Goal: Task Accomplishment & Management: Complete application form

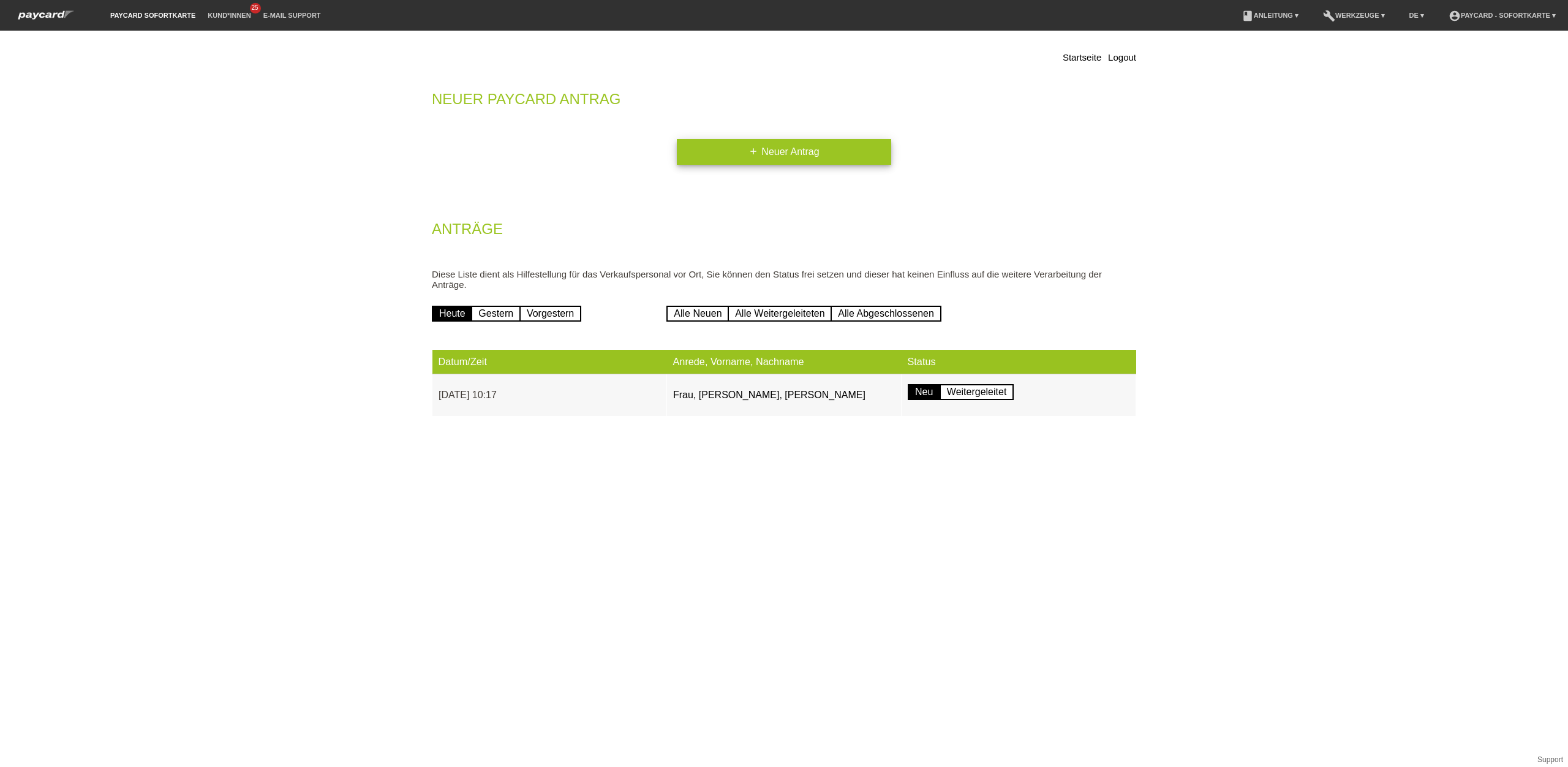
click at [733, 155] on link "add Neuer Antrag" at bounding box center [784, 152] width 215 height 26
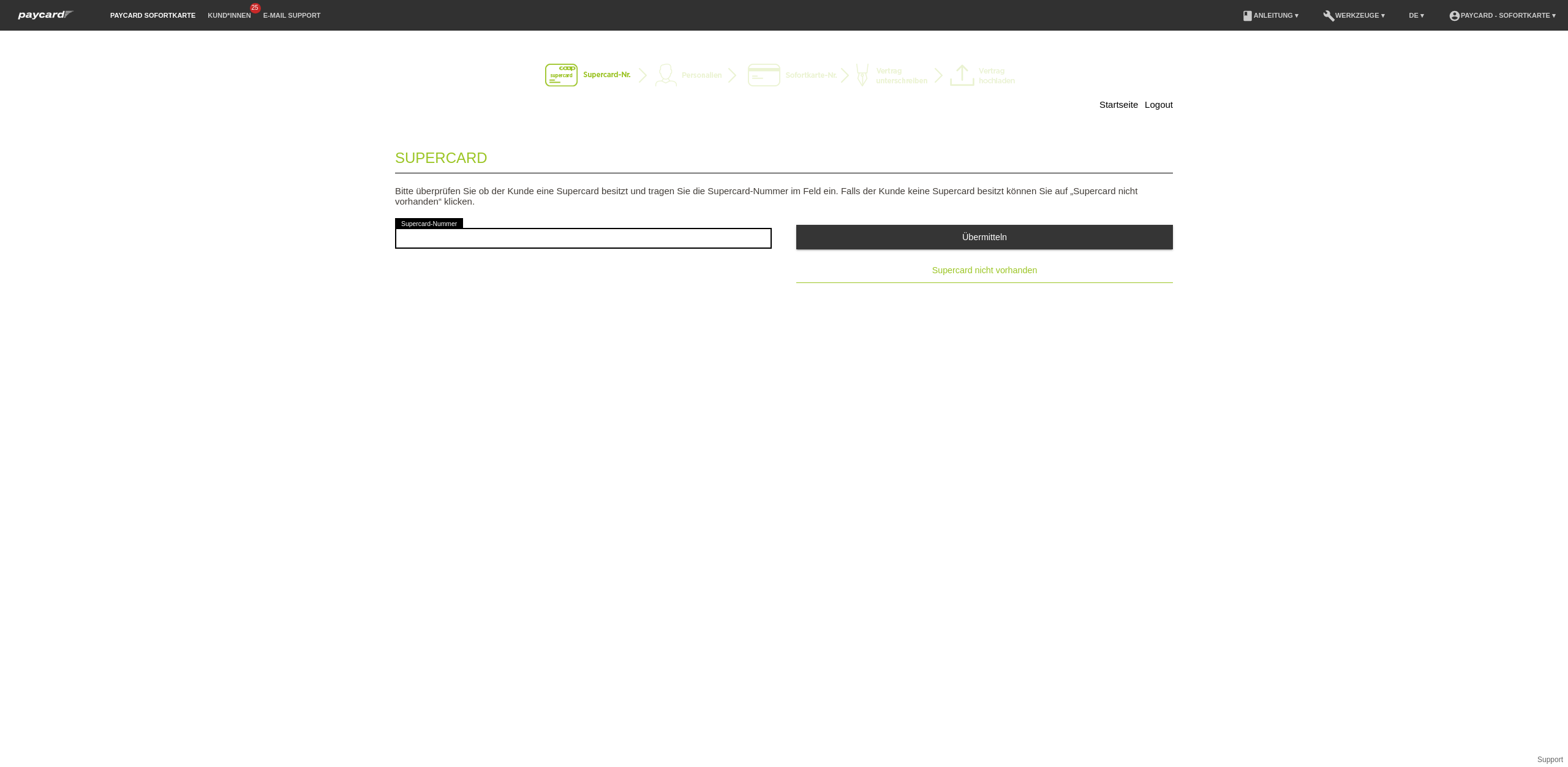
click at [917, 268] on button "Supercard nicht vorhanden" at bounding box center [984, 270] width 377 height 24
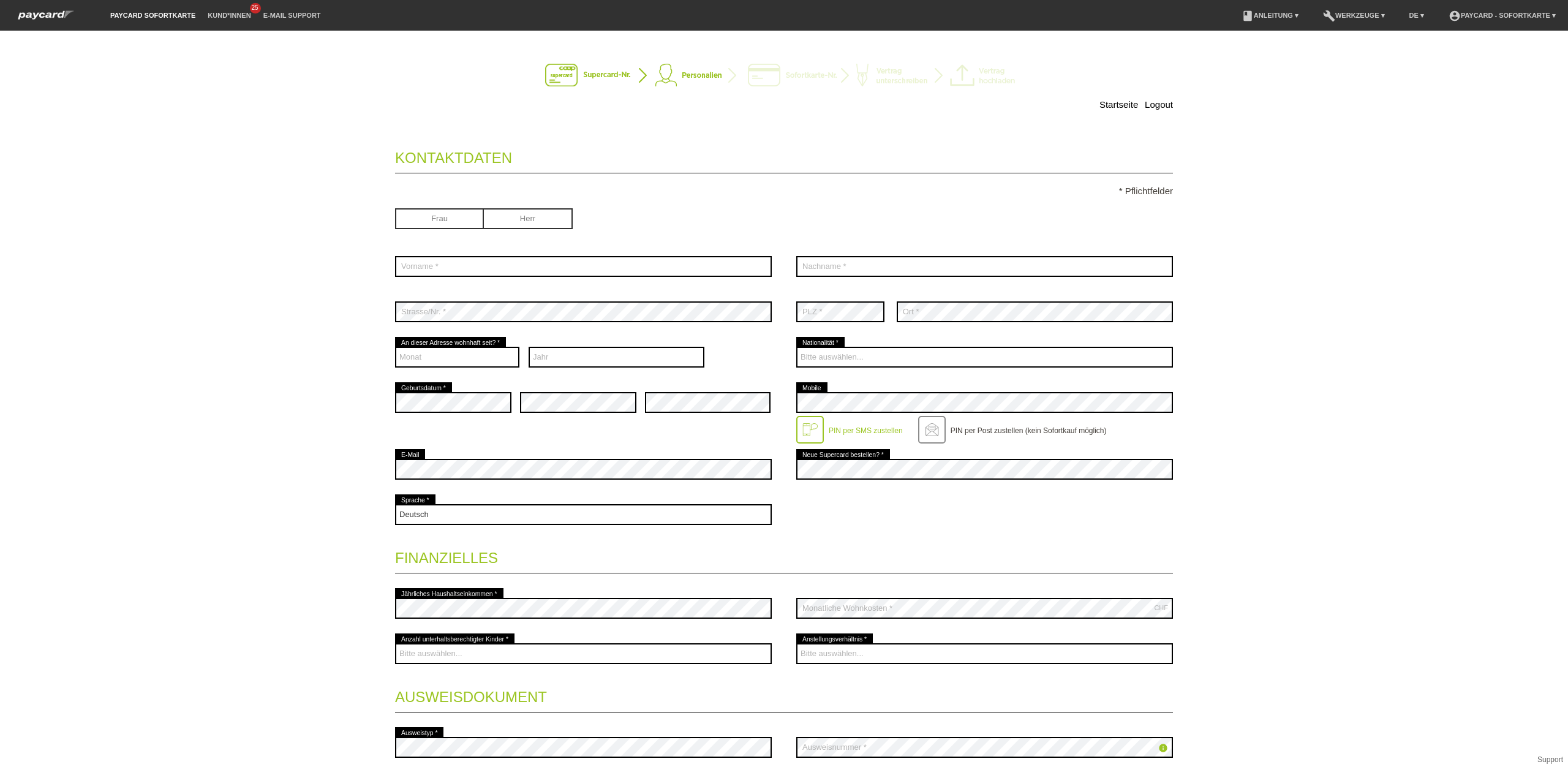
click at [549, 216] on input "radio" at bounding box center [528, 217] width 89 height 19
radio input "true"
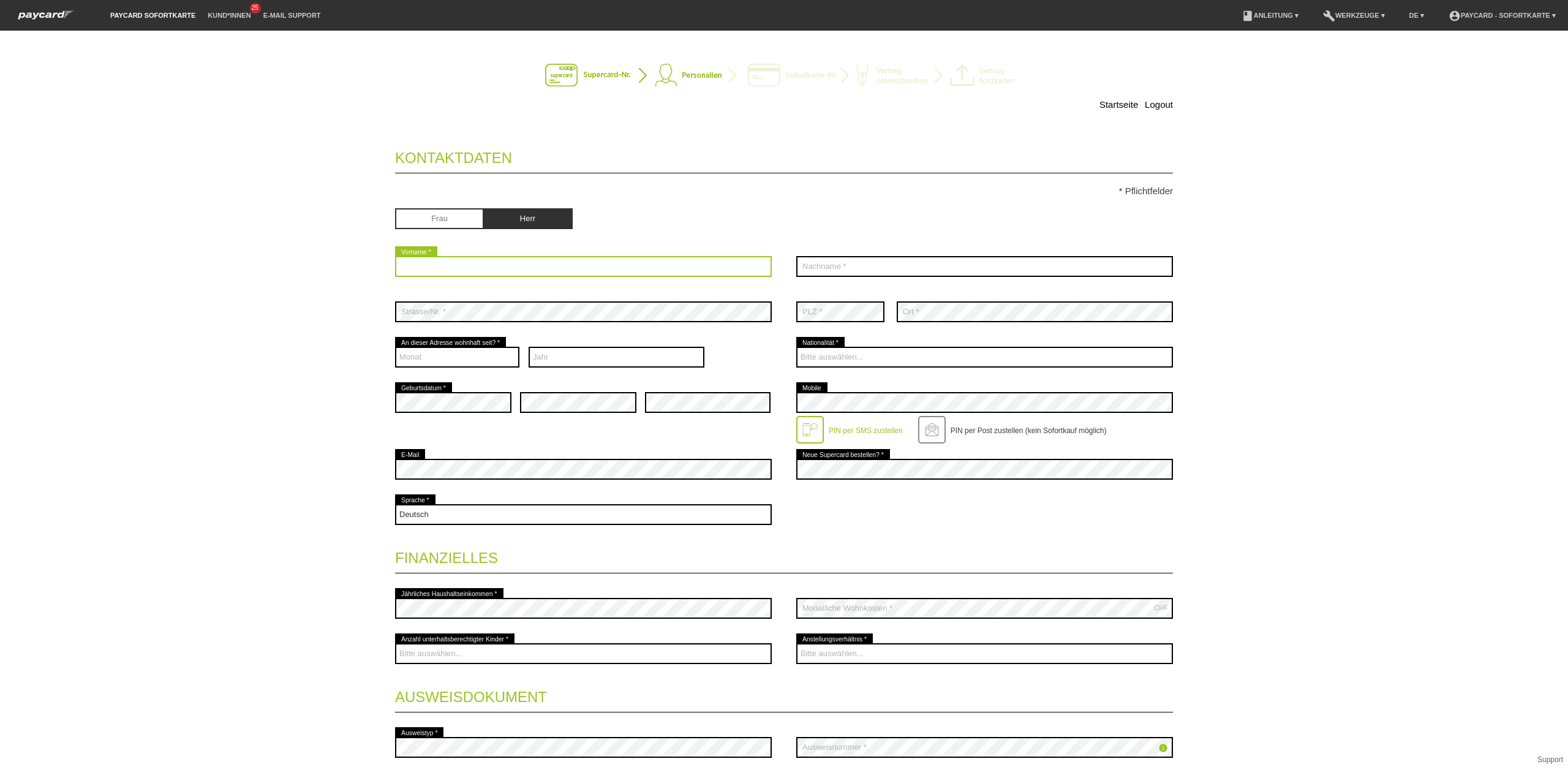
click at [526, 266] on input "text" at bounding box center [583, 266] width 377 height 21
type input "Ngomakanda"
click at [999, 253] on div "error Nachname *" at bounding box center [984, 266] width 377 height 45
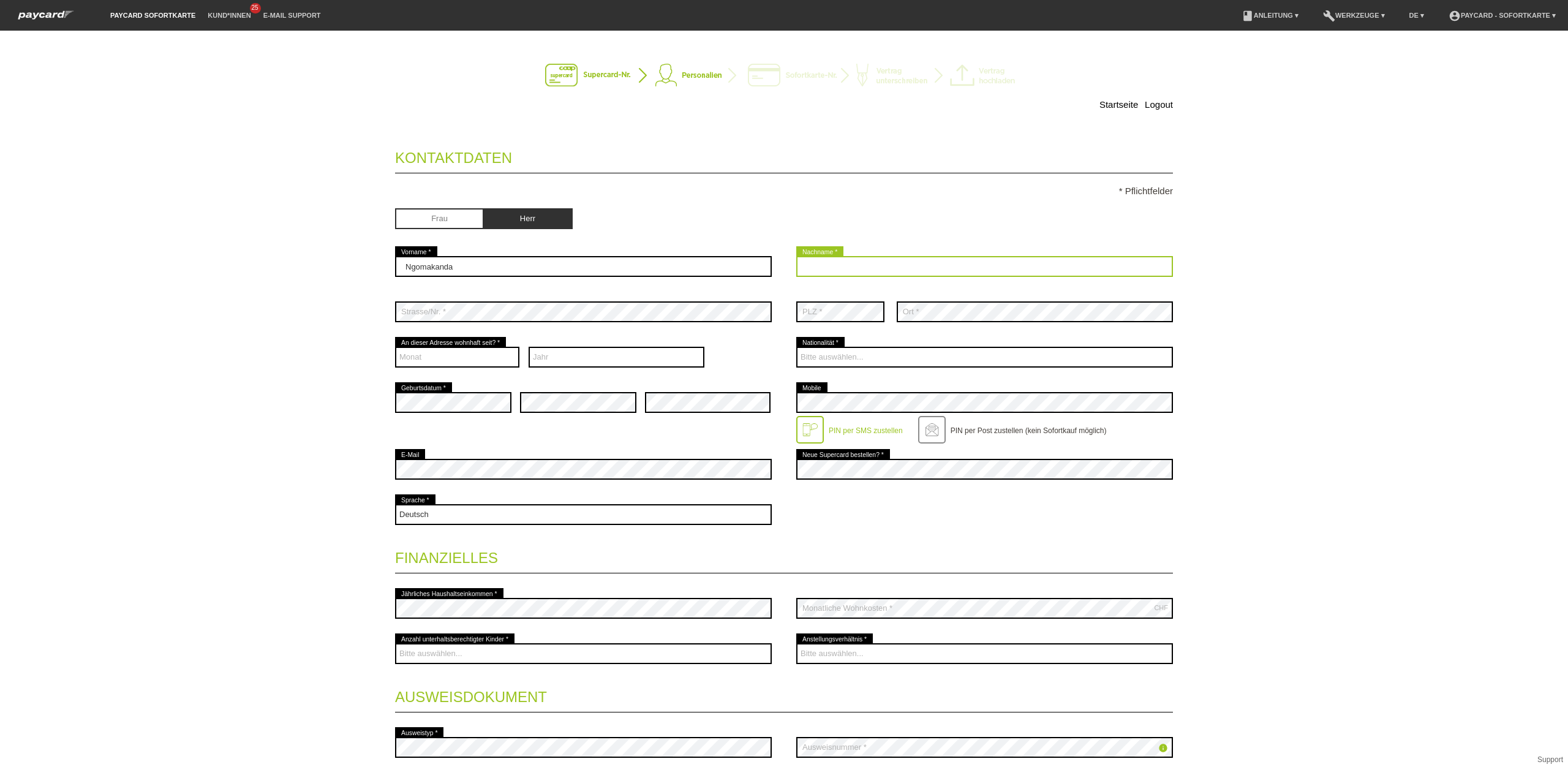
click at [1003, 268] on input "text" at bounding box center [984, 266] width 377 height 21
type input "Gombo"
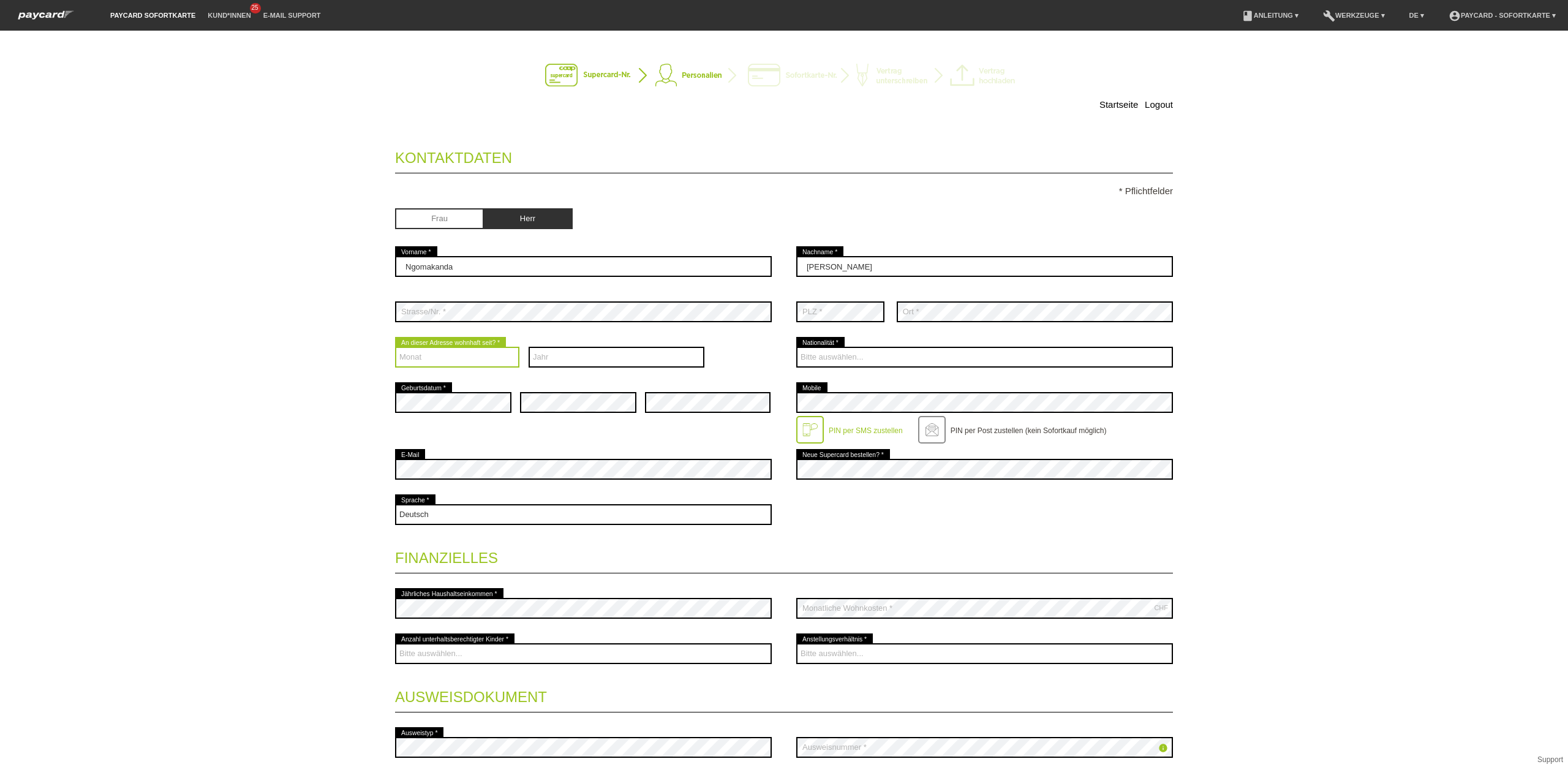
click at [494, 359] on select "Monat 01 02 03 04 05 06 07 08 09 10 11 12" at bounding box center [457, 357] width 124 height 21
select select "10"
click at [395, 349] on select "Monat 01 02 03 04 05 06 07 08 09 10 11 12" at bounding box center [457, 357] width 124 height 21
click at [592, 359] on select "Jahr 2025 2024 2023 2022 2021 2020 2019 2018 2017 2016" at bounding box center [616, 357] width 177 height 21
select select "2020"
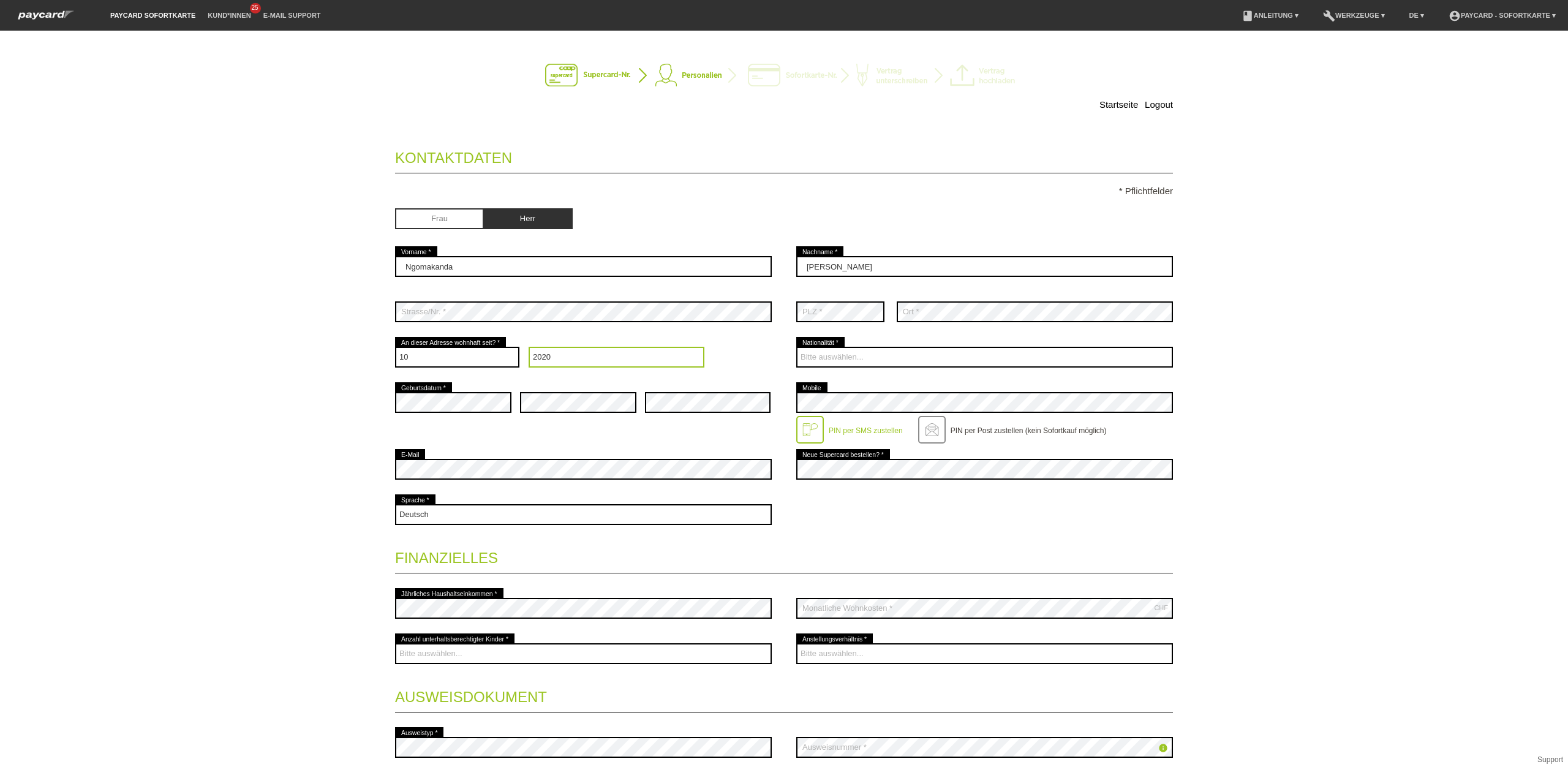
click at [528, 349] on select "Jahr 2025 2024 2023 2022 2021 2020 2019 2018 2017 2016" at bounding box center [616, 357] width 177 height 21
click at [842, 370] on div "Bitte auswählen... Schweiz Deutschland Liechtenstein Österreich ------------ Af…" at bounding box center [984, 356] width 377 height 45
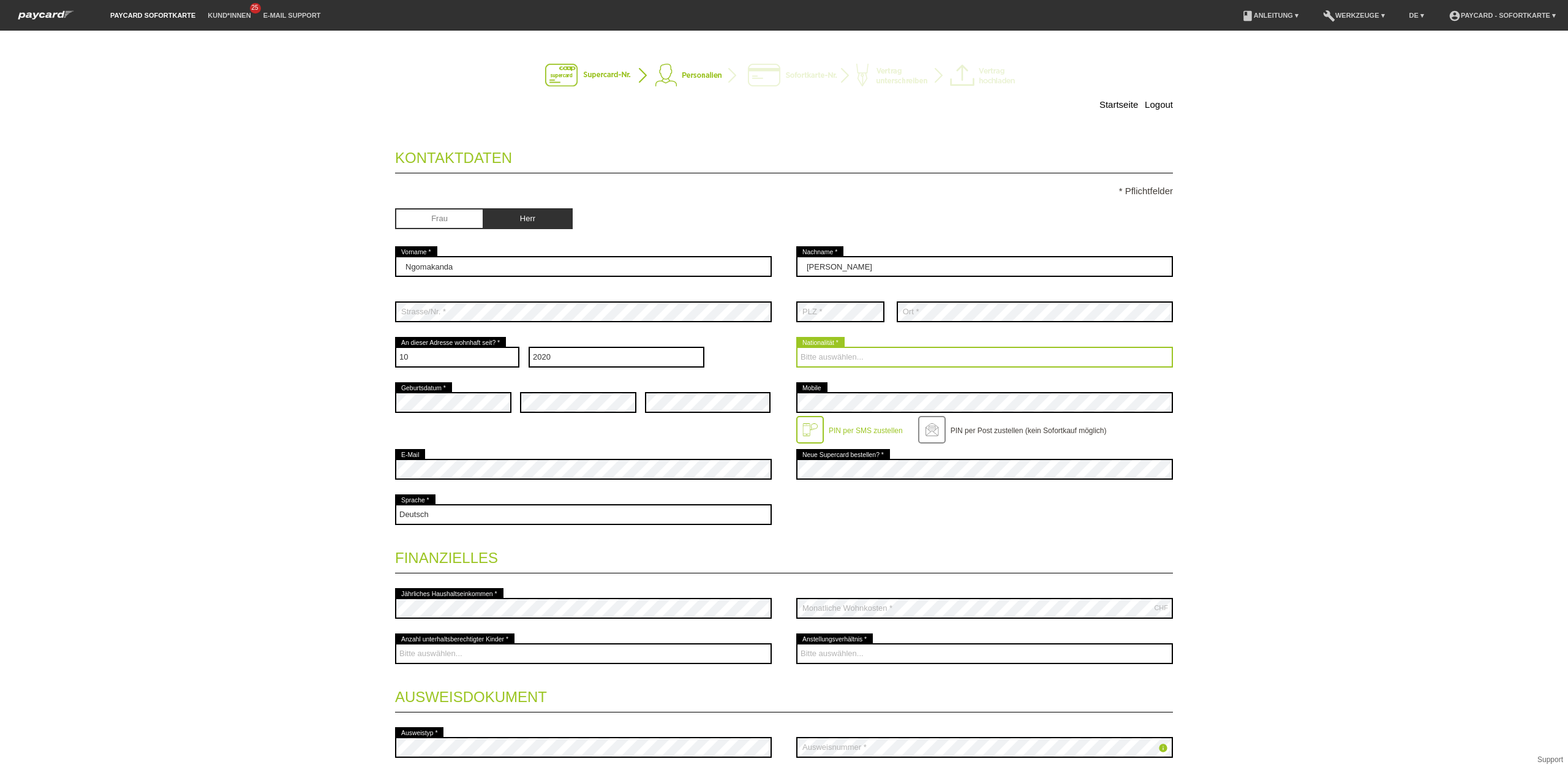
click at [842, 364] on select "Bitte auswählen... Schweiz Deutschland Liechtenstein Österreich ------------ Af…" at bounding box center [984, 357] width 377 height 21
select select "CG"
click at [796, 349] on select "Bitte auswählen... Schweiz Deutschland Liechtenstein Österreich ------------ Af…" at bounding box center [984, 357] width 377 height 21
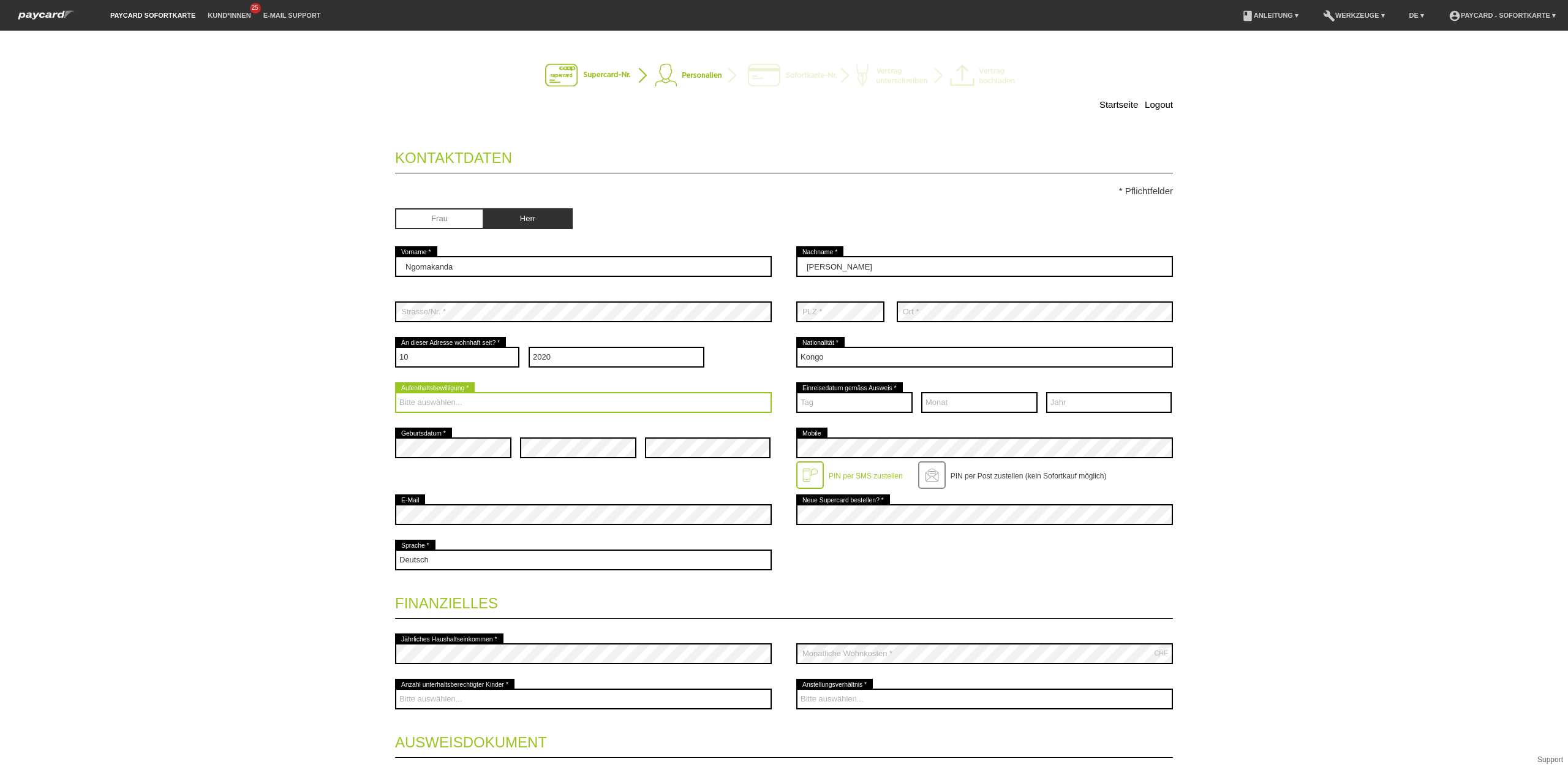
click at [531, 401] on select "Bitte auswählen... C B B - Flüchtlingsstatus Andere" at bounding box center [583, 402] width 377 height 21
select select "C"
click at [395, 394] on select "Bitte auswählen... C B B - Flüchtlingsstatus Andere" at bounding box center [583, 402] width 377 height 21
click at [791, 402] on div "Bitte auswählen... C B B - Flüchtlingsstatus Andere error Aufenthaltsbewilligun…" at bounding box center [784, 402] width 778 height 45
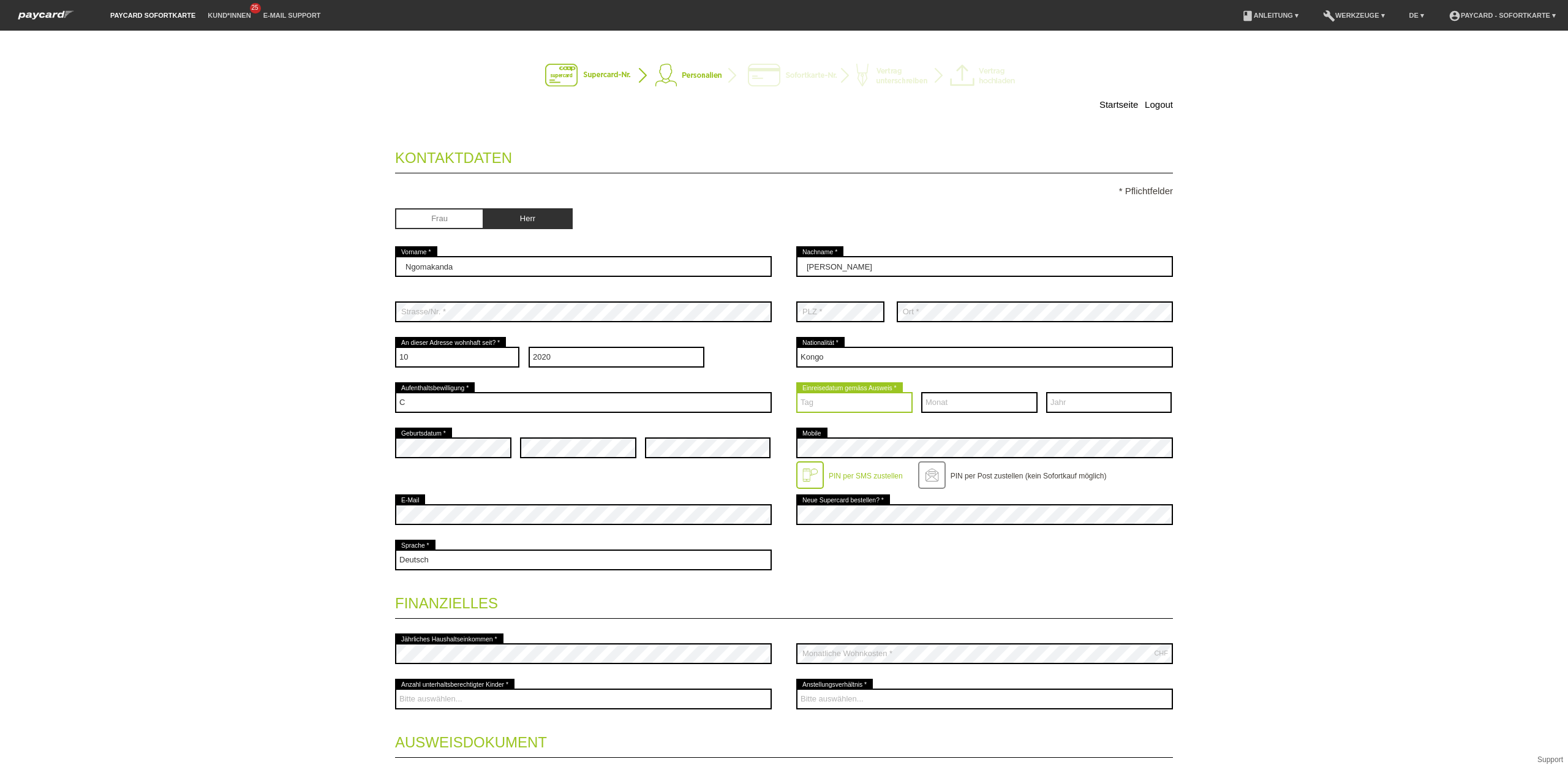
click at [808, 403] on select "Tag 01 02 03 04 05 06 07 08 09 10 11 12 13 14 15 16 17" at bounding box center [855, 402] width 117 height 21
select select "12"
click at [796, 394] on select "Tag 01 02 03 04 05 06 07 08 09 10 11 12 13 14 15 16 17" at bounding box center [855, 402] width 117 height 21
click at [953, 408] on select "Monat 01 02 03 04 05 06 07 08 09 10 11 12" at bounding box center [980, 402] width 117 height 21
select select "12"
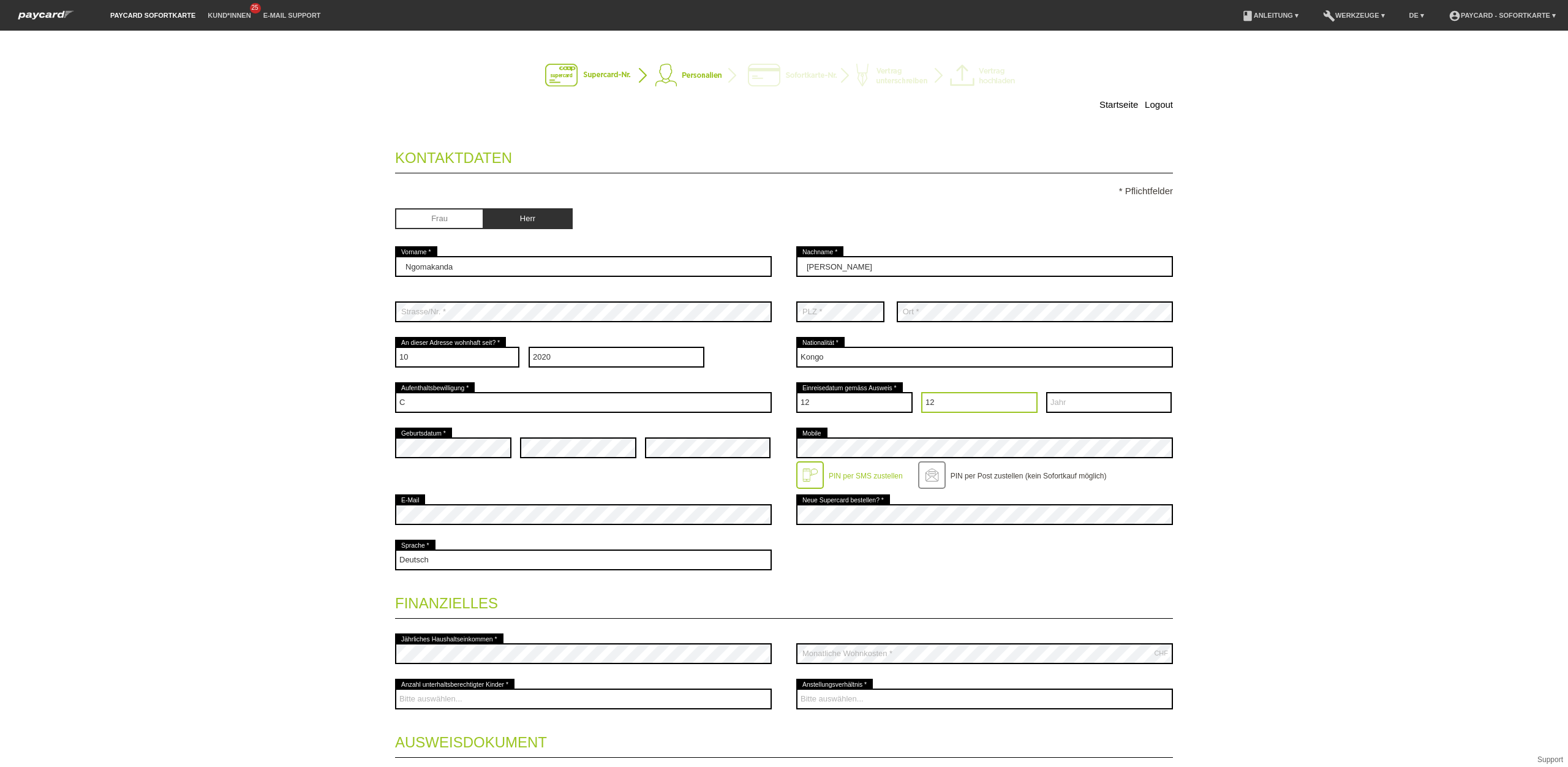
click at [921, 394] on select "Monat 01 02 03 04 05 06 07 08 09 10 11 12" at bounding box center [980, 402] width 117 height 21
click at [1075, 401] on select "Jahr 2025 2024 2023 2022 2021 2020 2019 2018 2017 2016" at bounding box center [1109, 402] width 126 height 21
select select "1983"
click at [1046, 394] on select "Jahr 2025 2024 2023 2022 2021 2020 2019 2018 2017 2016" at bounding box center [1109, 402] width 126 height 21
click at [676, 466] on div "error" at bounding box center [708, 447] width 126 height 45
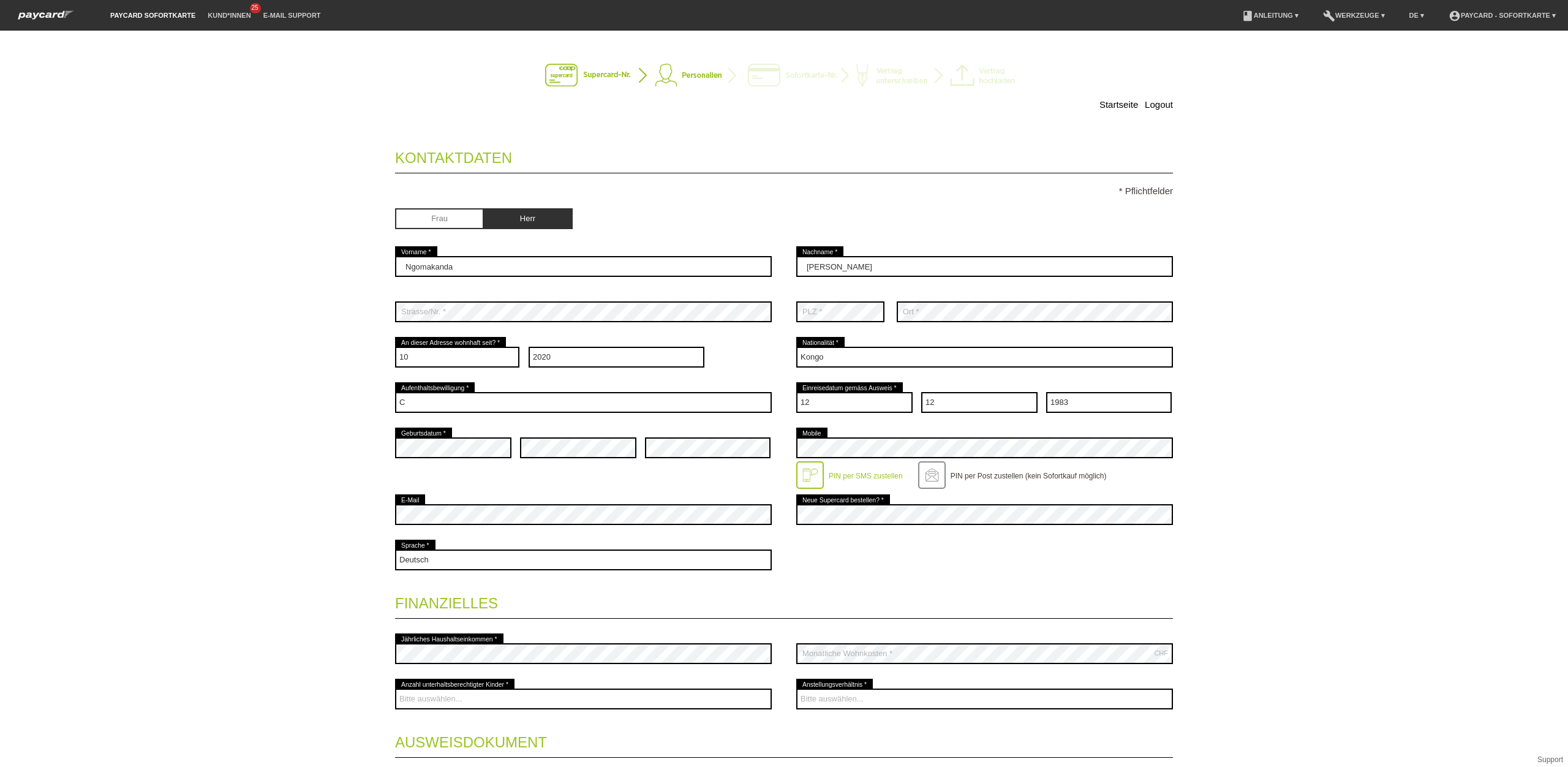
click at [676, 466] on div "error" at bounding box center [708, 447] width 126 height 45
click at [680, 462] on div "error" at bounding box center [708, 447] width 126 height 45
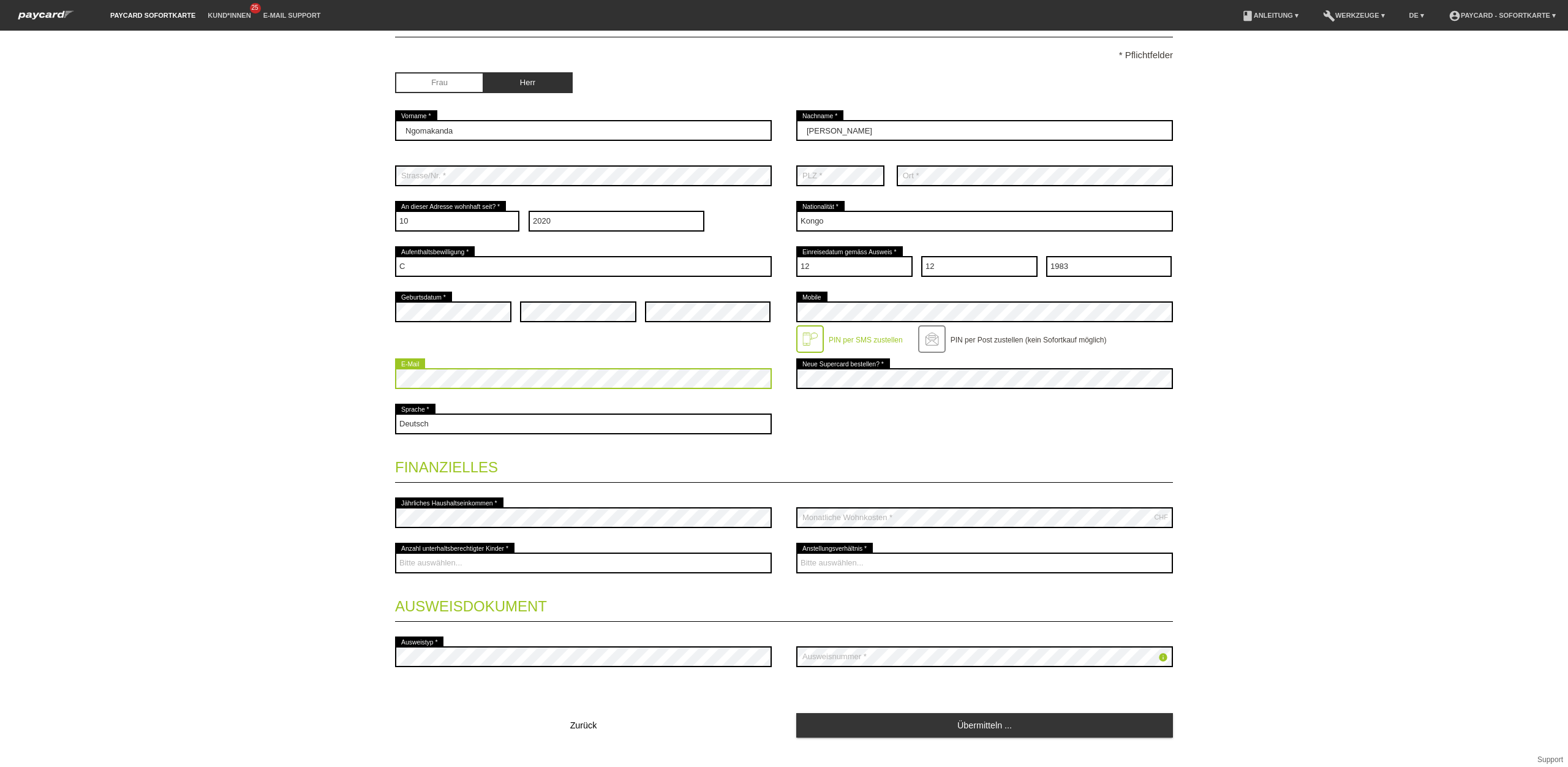
scroll to position [159, 0]
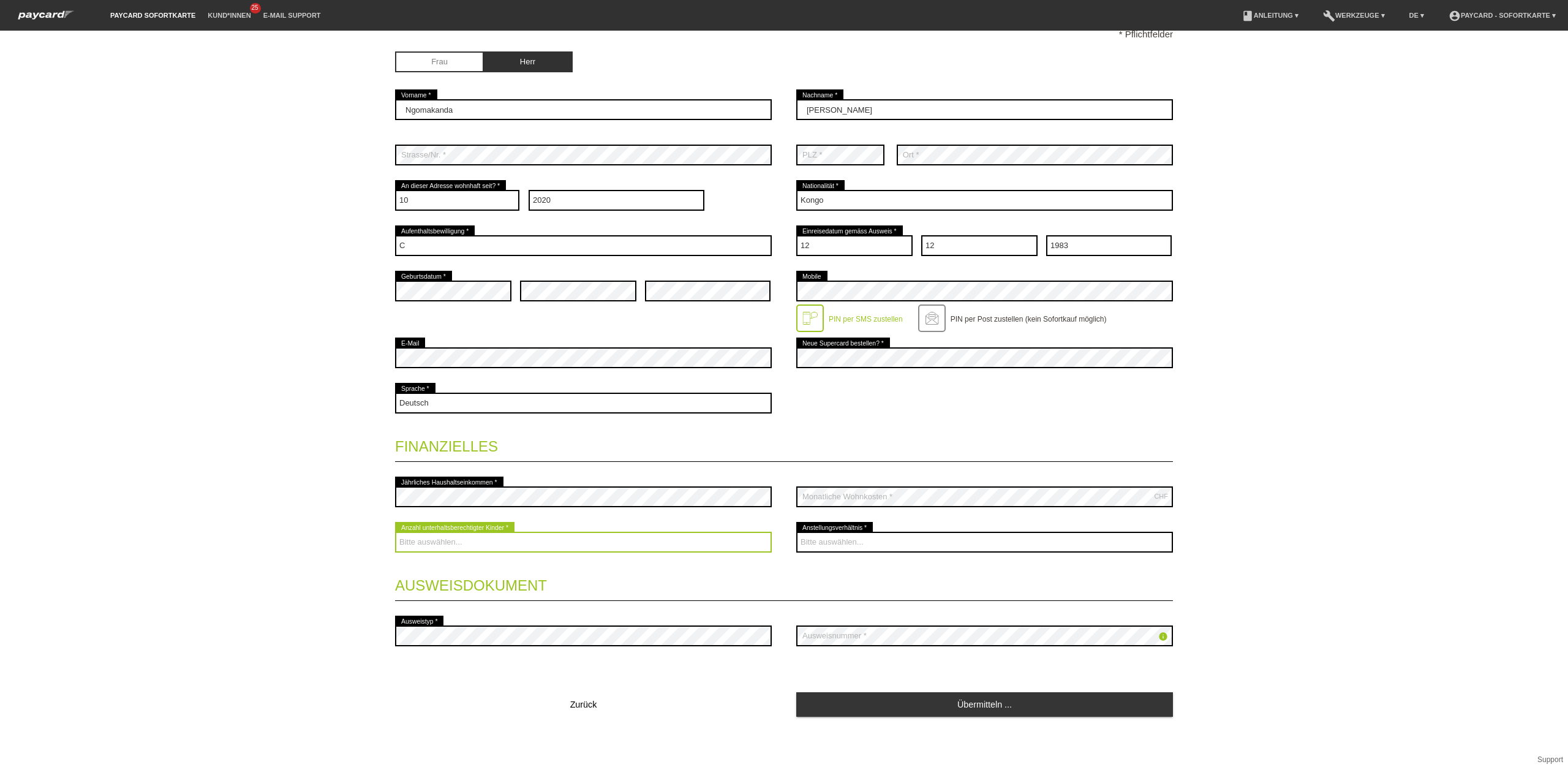
click at [662, 535] on select "Bitte auswählen... 0 1 2 3 4 5 6 7 8 9" at bounding box center [583, 542] width 377 height 21
select select "0"
click at [395, 532] on select "Bitte auswählen... 0 1 2 3 4 5 6 7 8 9" at bounding box center [583, 542] width 377 height 21
click at [880, 541] on select "Bitte auswählen... Unbefristet Befristet Lehrling/Student Pensioniert Nicht arb…" at bounding box center [984, 542] width 377 height 21
select select "RETIRED"
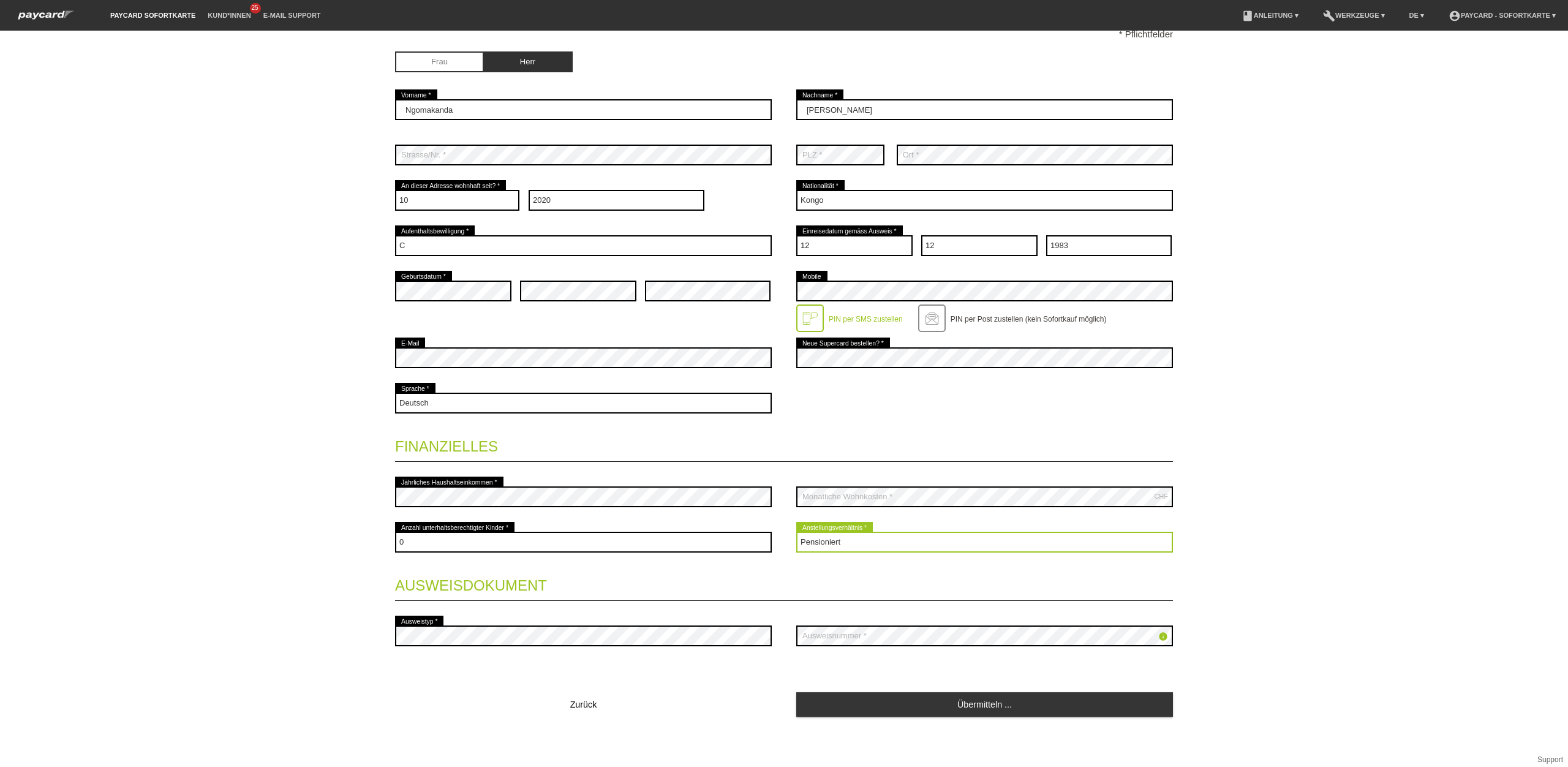
click at [796, 532] on select "Bitte auswählen... Unbefristet Befristet Lehrling/Student Pensioniert Nicht arb…" at bounding box center [984, 542] width 377 height 21
click at [994, 716] on div "Übermitteln ..." at bounding box center [984, 705] width 377 height 26
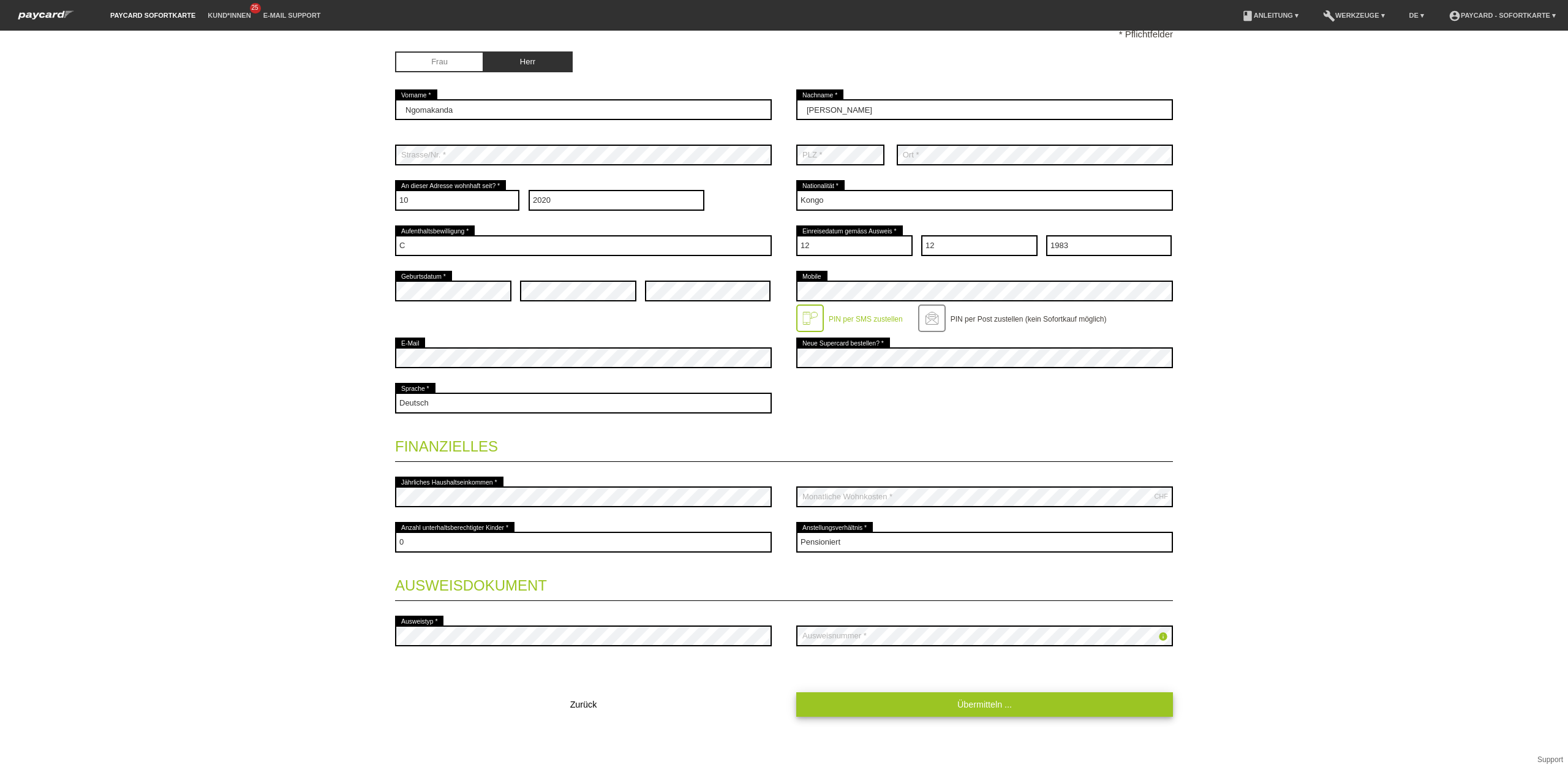
click at [996, 710] on link "Übermitteln ..." at bounding box center [984, 704] width 377 height 24
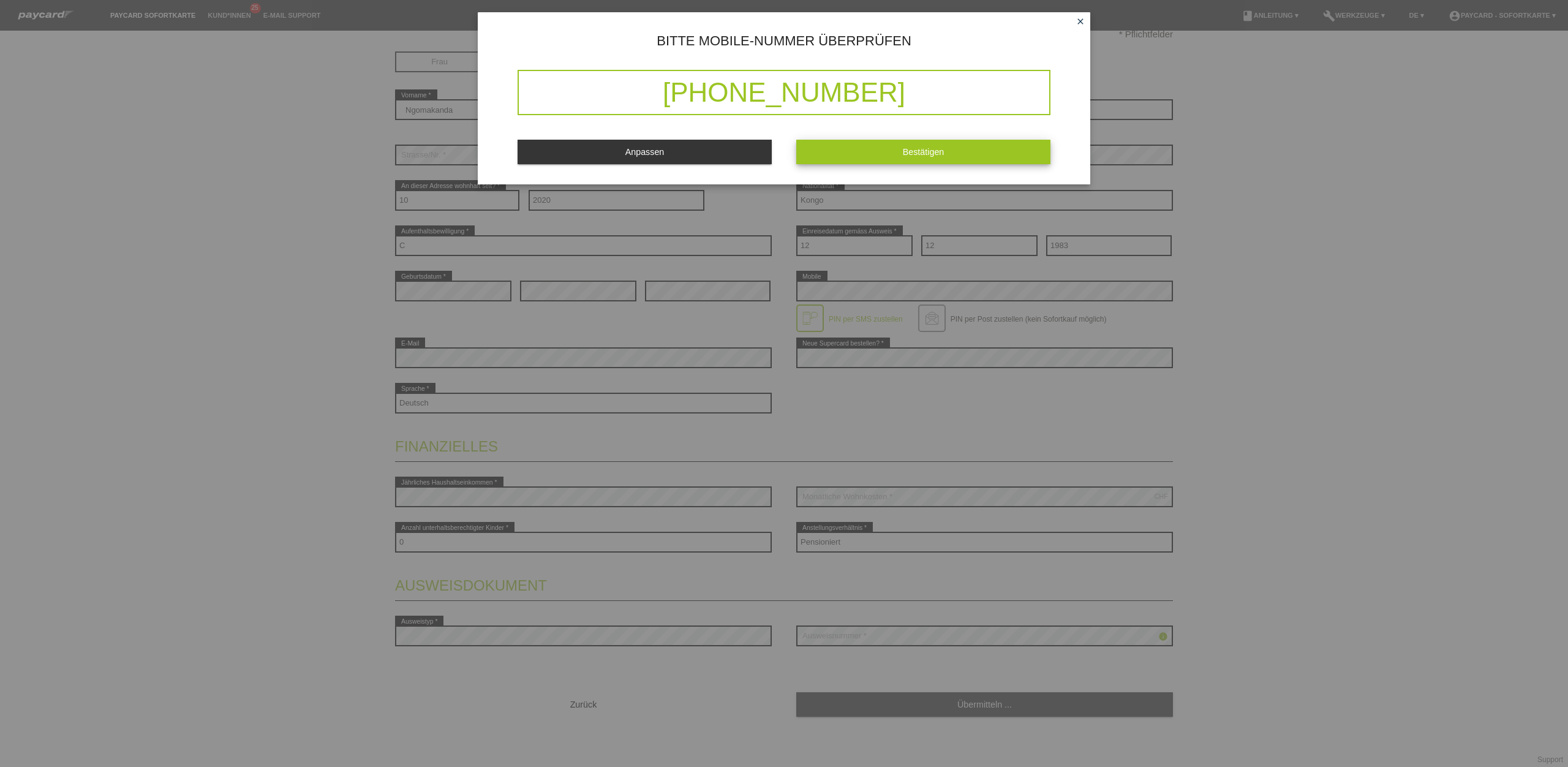
click at [846, 150] on button "Bestätigen" at bounding box center [923, 152] width 254 height 24
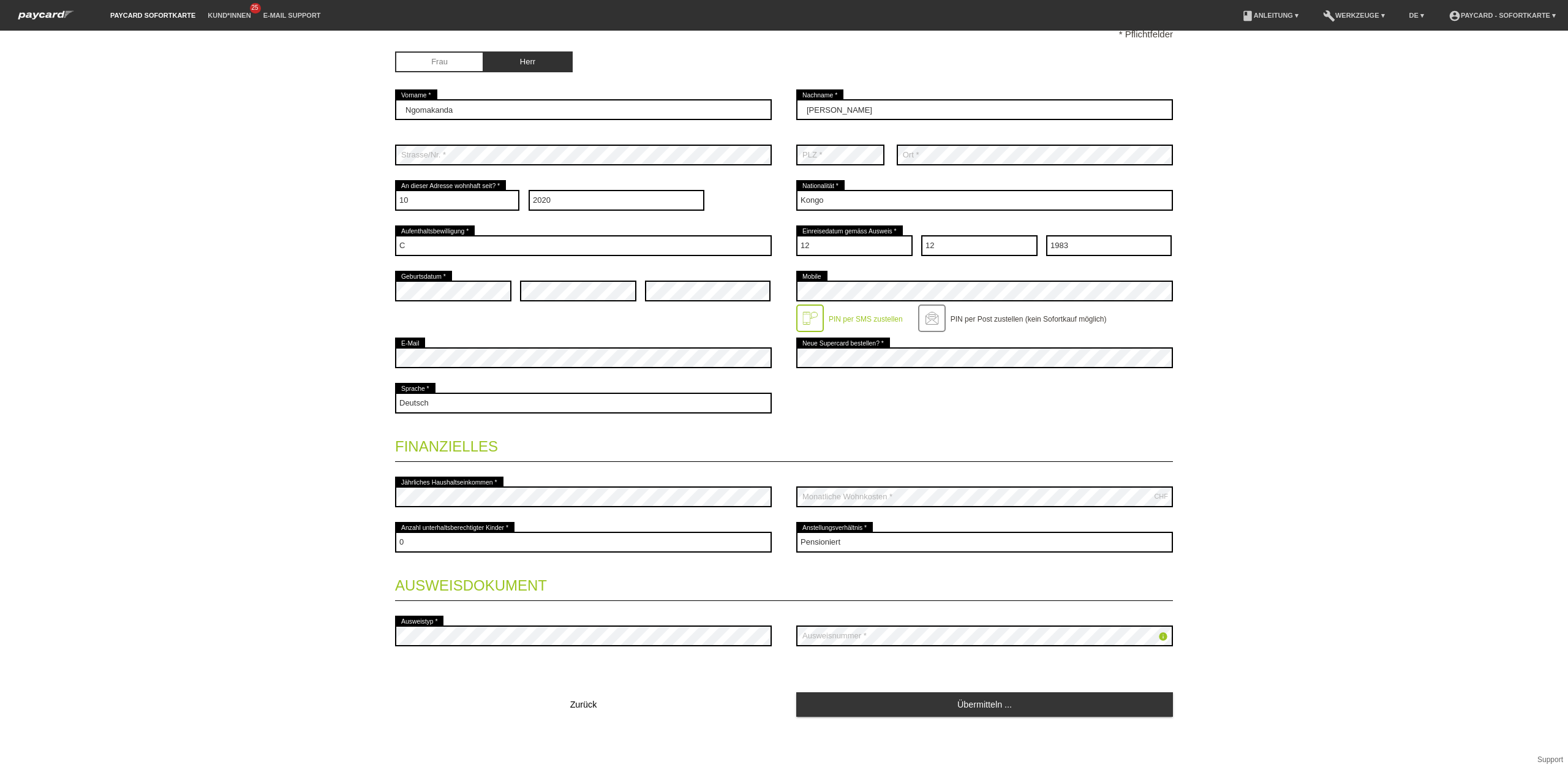
scroll to position [0, 0]
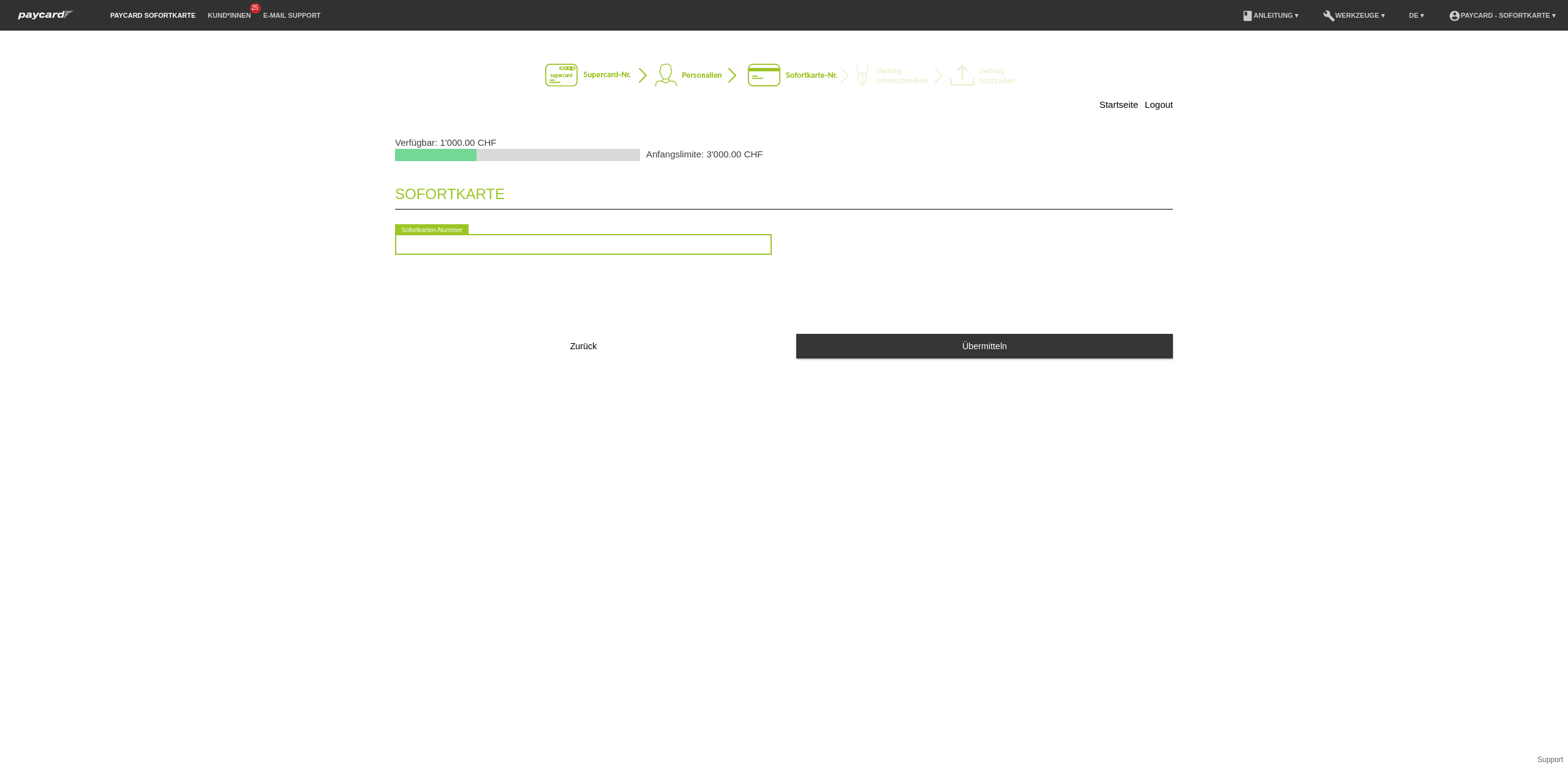
click at [493, 254] on input "text" at bounding box center [583, 244] width 377 height 21
type input "2090472447548"
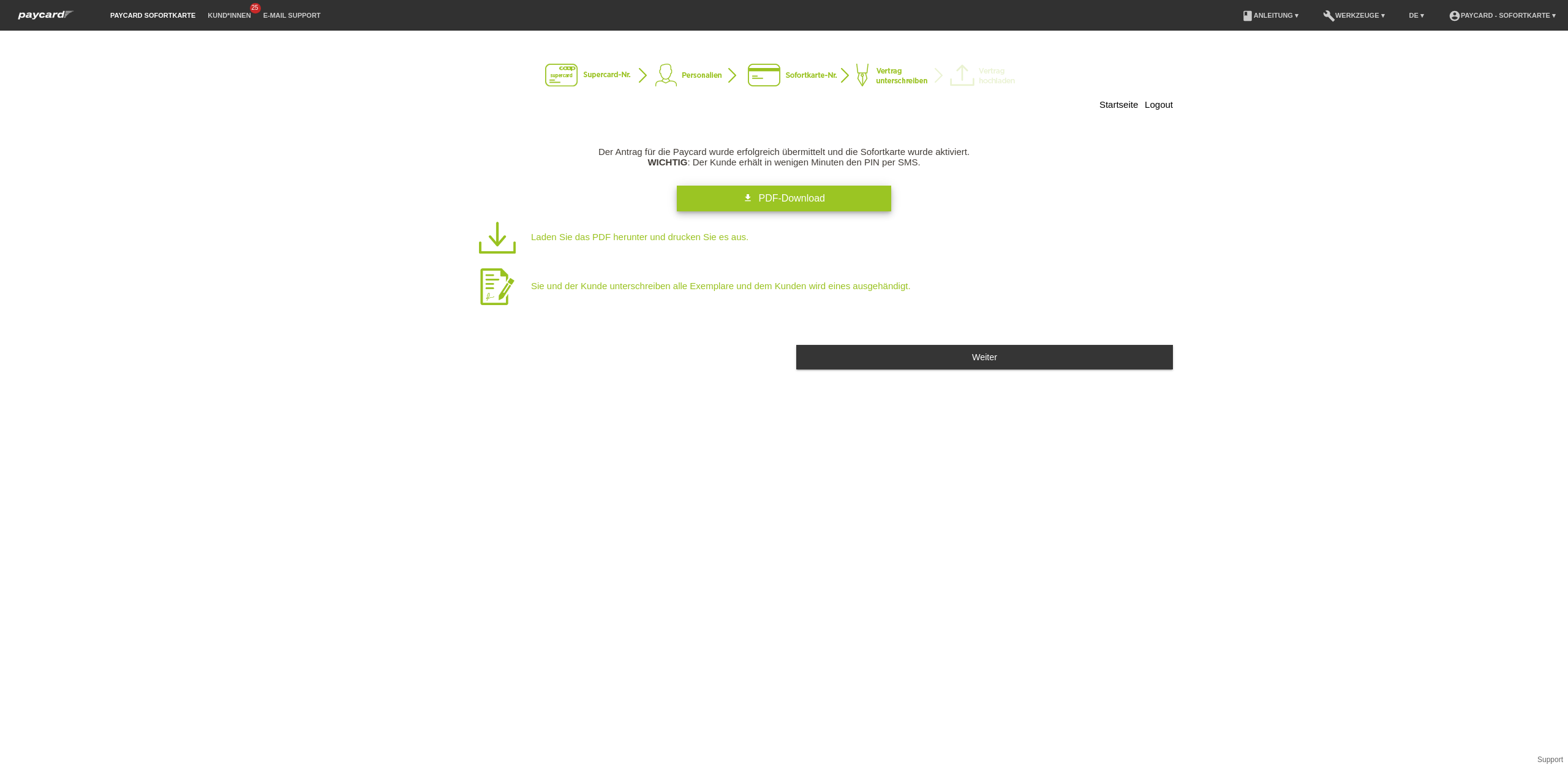
click at [751, 209] on link "get_app PDF-Download" at bounding box center [784, 199] width 215 height 26
click at [795, 204] on span "PDF-Download" at bounding box center [791, 198] width 66 height 10
click at [896, 479] on div "Startseite Logout Der Antrag für die Paycard wurde erfolgreich übermittelt und …" at bounding box center [784, 399] width 1568 height 736
click at [812, 204] on span "PDF-Download" at bounding box center [791, 198] width 66 height 10
click at [762, 412] on div "Startseite Logout Der Antrag für die Paycard wurde erfolgreich übermittelt und …" at bounding box center [784, 399] width 1568 height 736
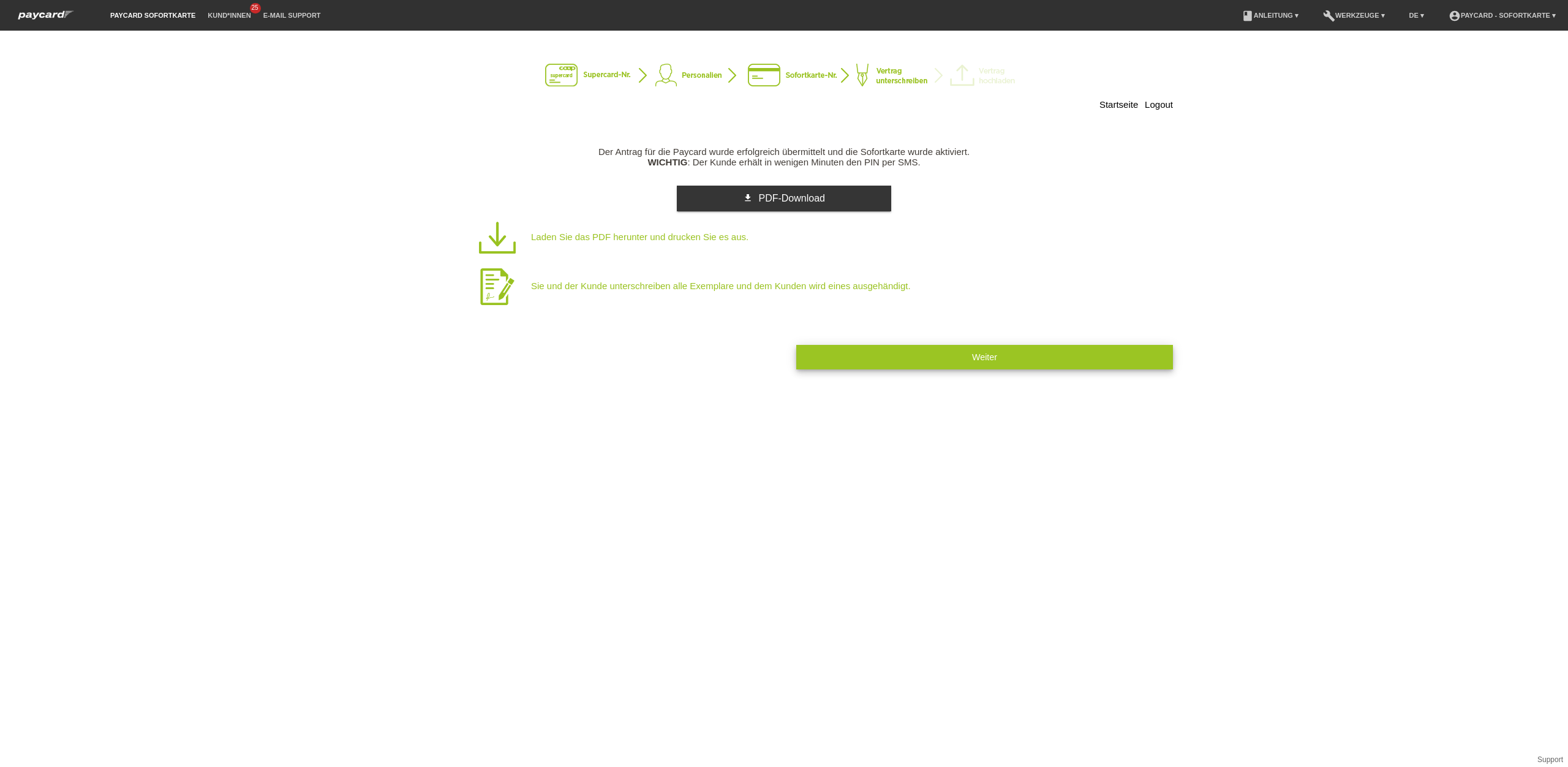
click at [996, 353] on button "Weiter" at bounding box center [984, 357] width 377 height 24
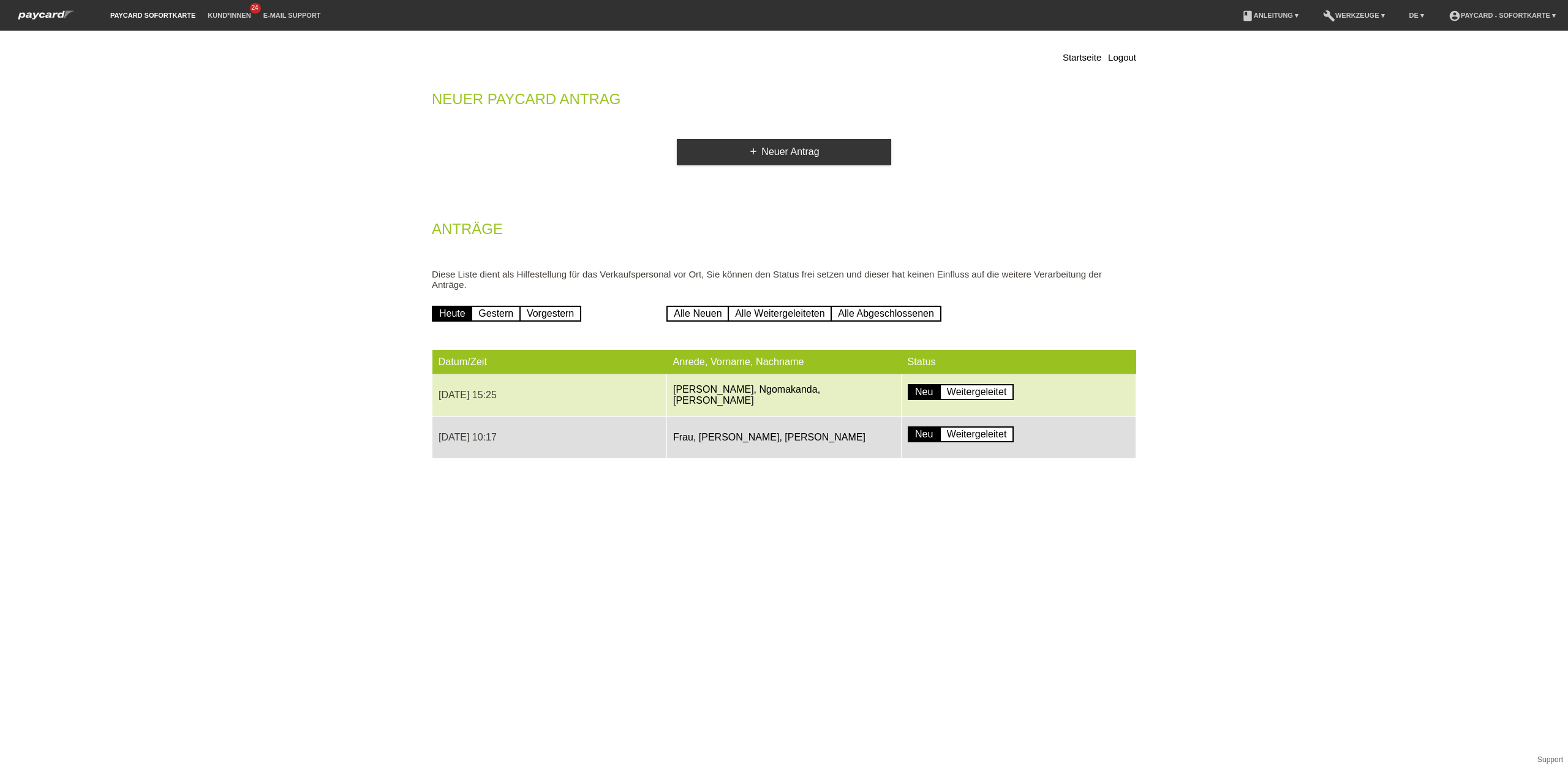
click at [780, 401] on td "[PERSON_NAME], Ngomakanda, [PERSON_NAME]" at bounding box center [784, 395] width 235 height 43
click at [715, 394] on td "[PERSON_NAME], Ngomakanda, [PERSON_NAME]" at bounding box center [784, 395] width 235 height 43
click at [923, 392] on link "Neu" at bounding box center [923, 391] width 32 height 16
click at [854, 375] on td "[PERSON_NAME], Ngomakanda, [PERSON_NAME]" at bounding box center [784, 395] width 235 height 43
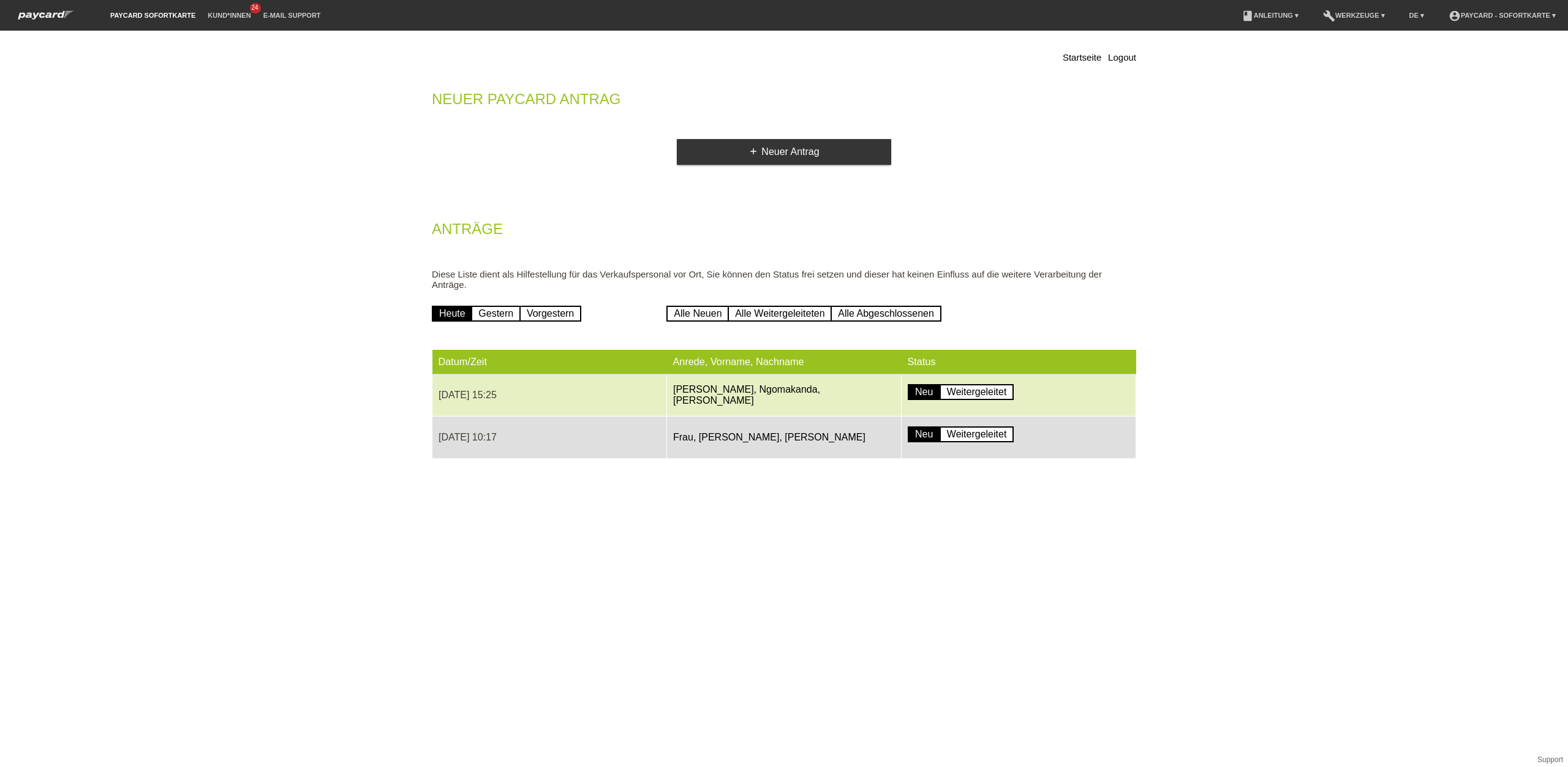
click at [739, 378] on td "[PERSON_NAME], Ngomakanda, [PERSON_NAME]" at bounding box center [784, 395] width 235 height 43
click at [739, 384] on link "[PERSON_NAME], Ngomakanda, [PERSON_NAME]" at bounding box center [746, 394] width 147 height 21
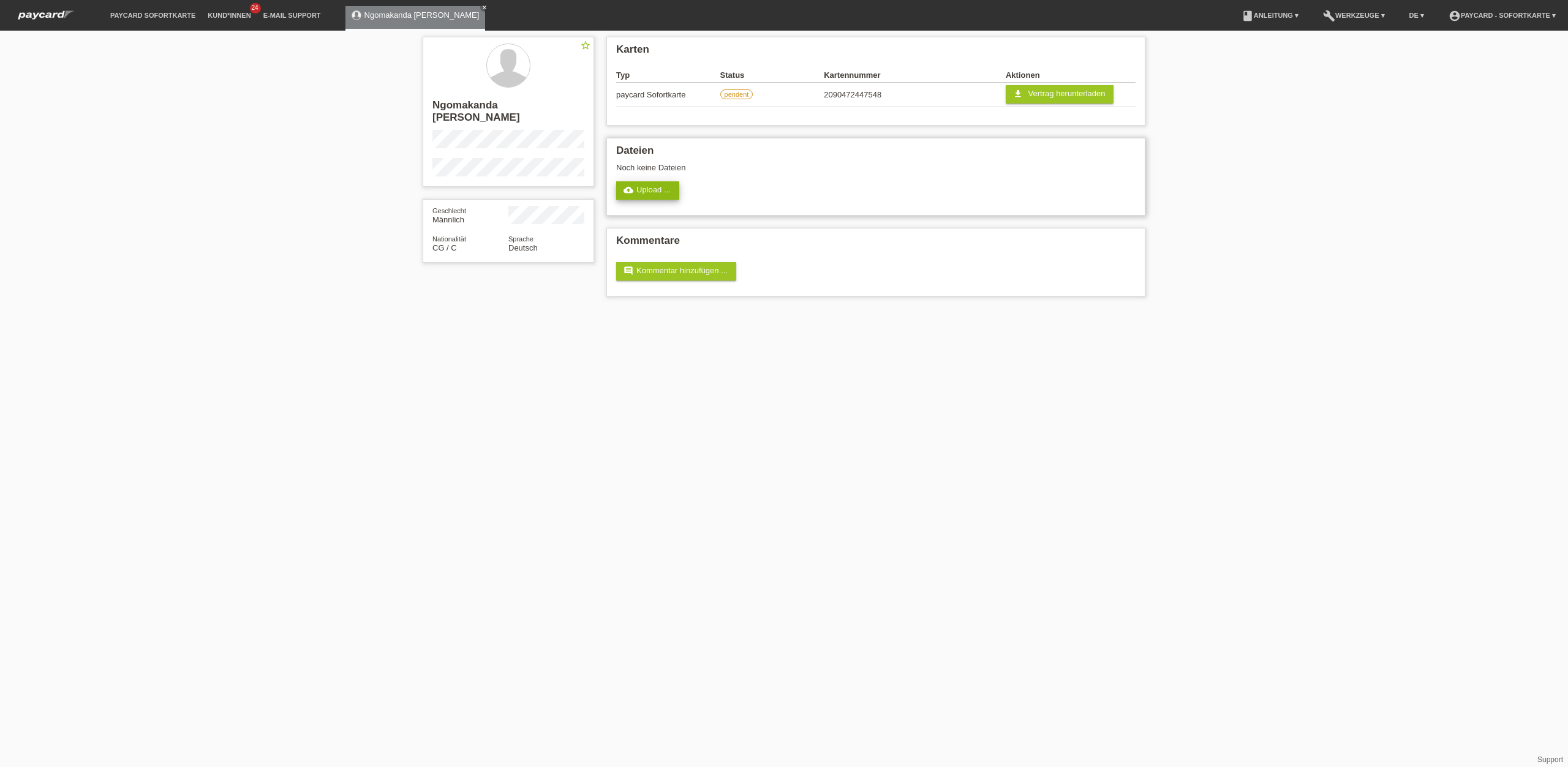
click at [671, 192] on link "cloud_upload Upload ..." at bounding box center [648, 191] width 63 height 19
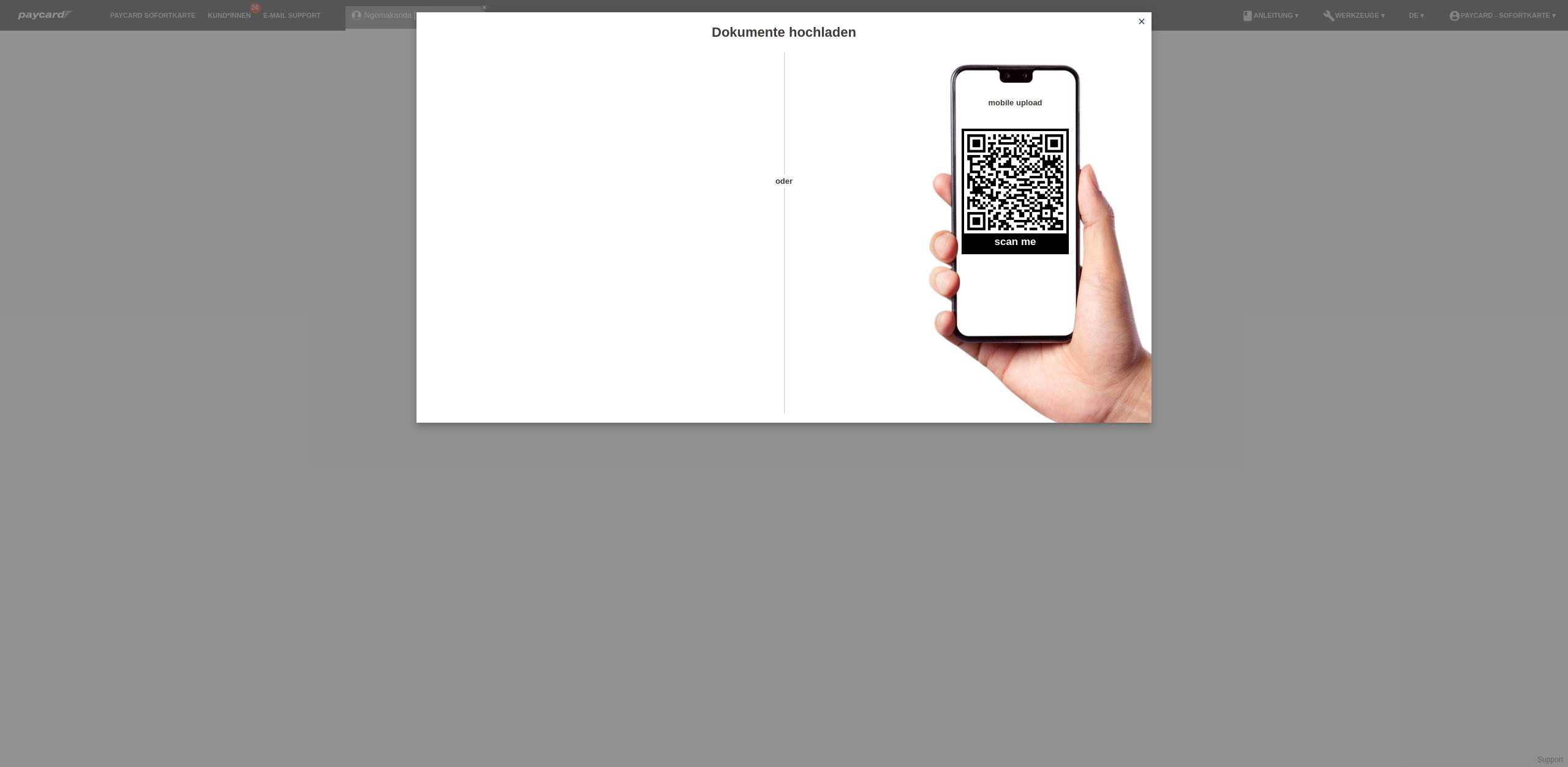
click at [1142, 22] on icon "close" at bounding box center [1142, 21] width 10 height 10
click at [1142, 21] on icon "close" at bounding box center [1142, 21] width 10 height 10
